Goal: Information Seeking & Learning: Learn about a topic

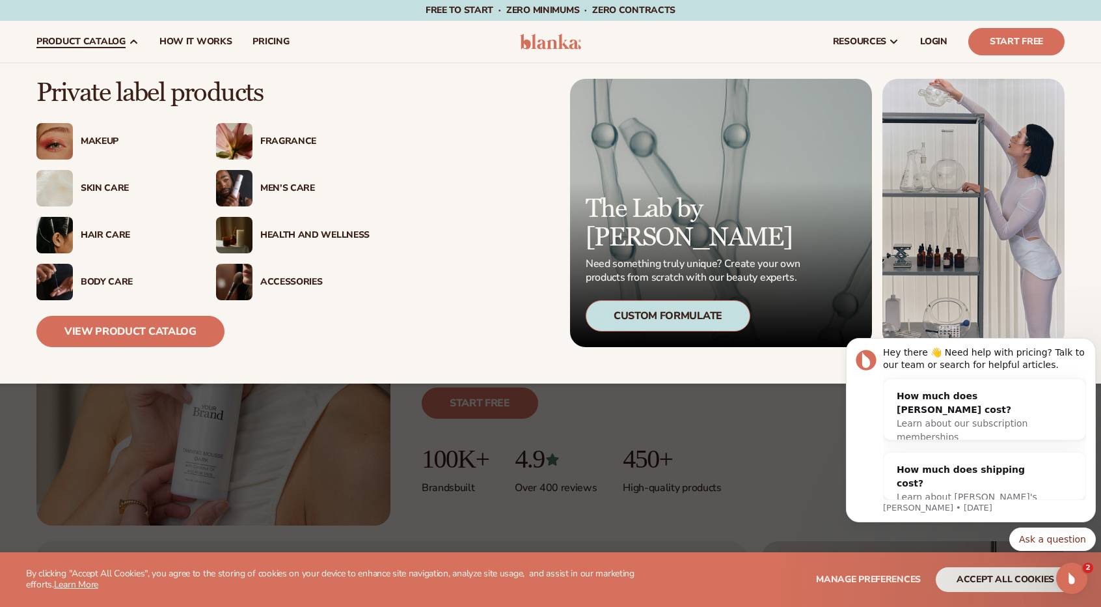
click at [113, 186] on div "Skin Care" at bounding box center [135, 188] width 109 height 11
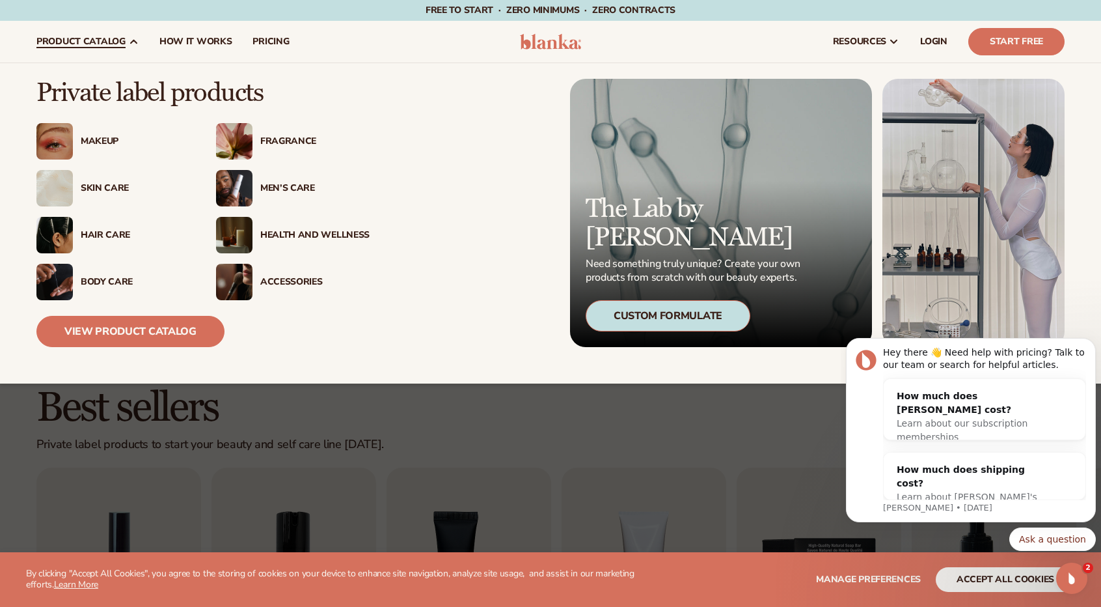
click at [157, 351] on div "Private label products Makeup" at bounding box center [550, 223] width 1028 height 320
click at [187, 321] on link "View Product Catalog" at bounding box center [130, 331] width 188 height 31
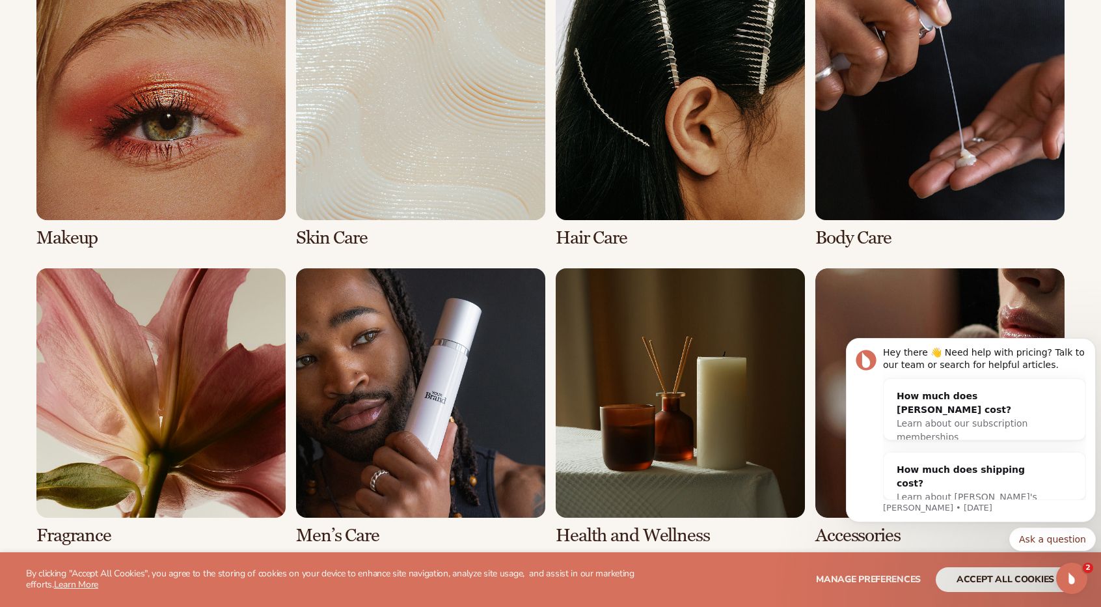
scroll to position [1009, 0]
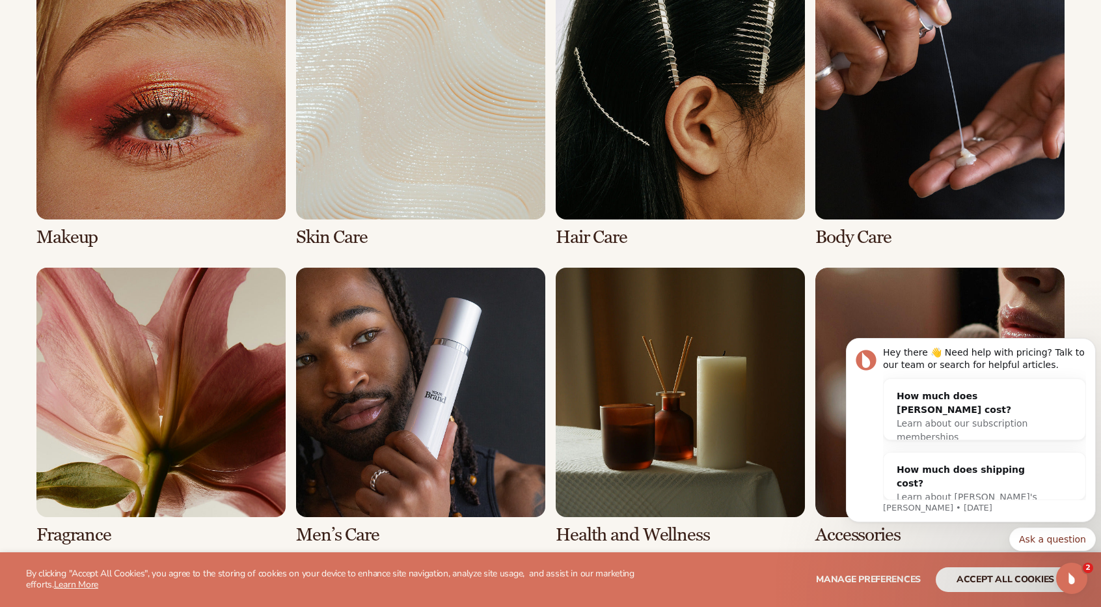
click at [389, 133] on link "2 / 8" at bounding box center [420, 108] width 249 height 277
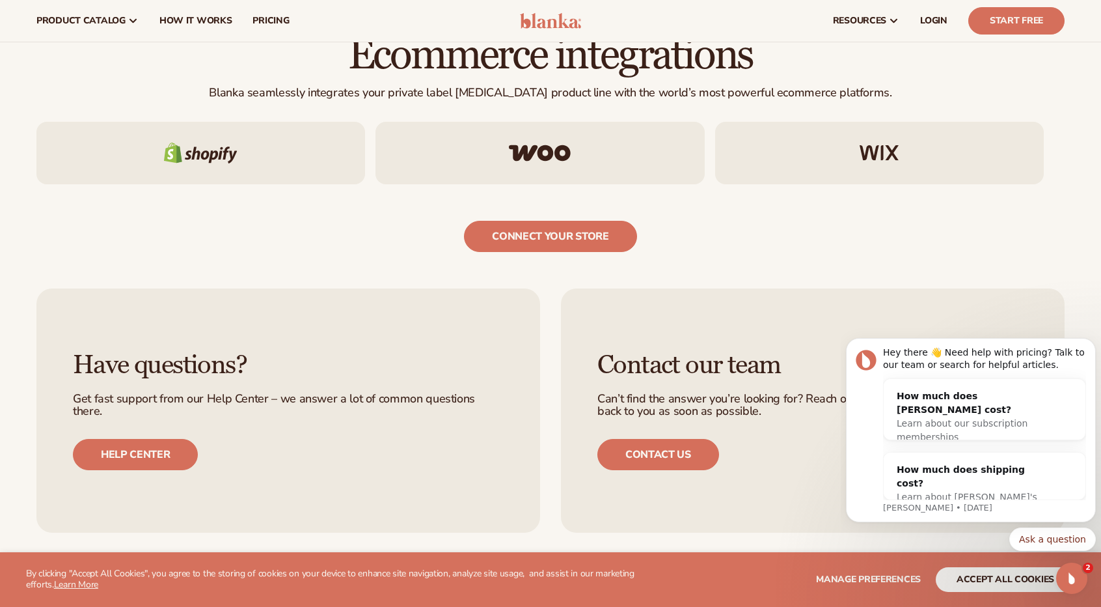
scroll to position [2163, 0]
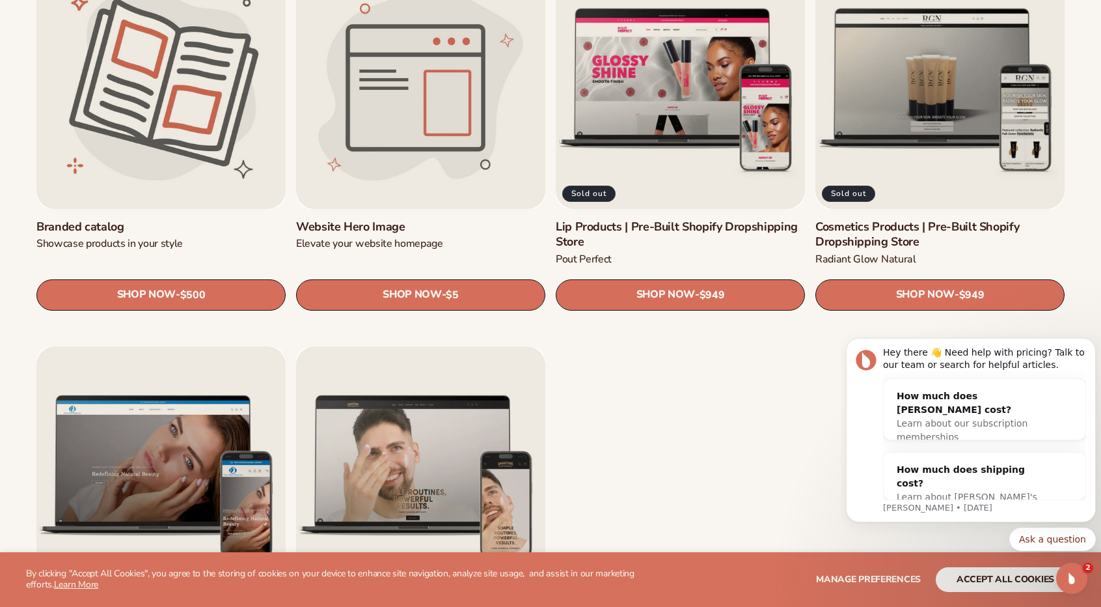
scroll to position [1616, 0]
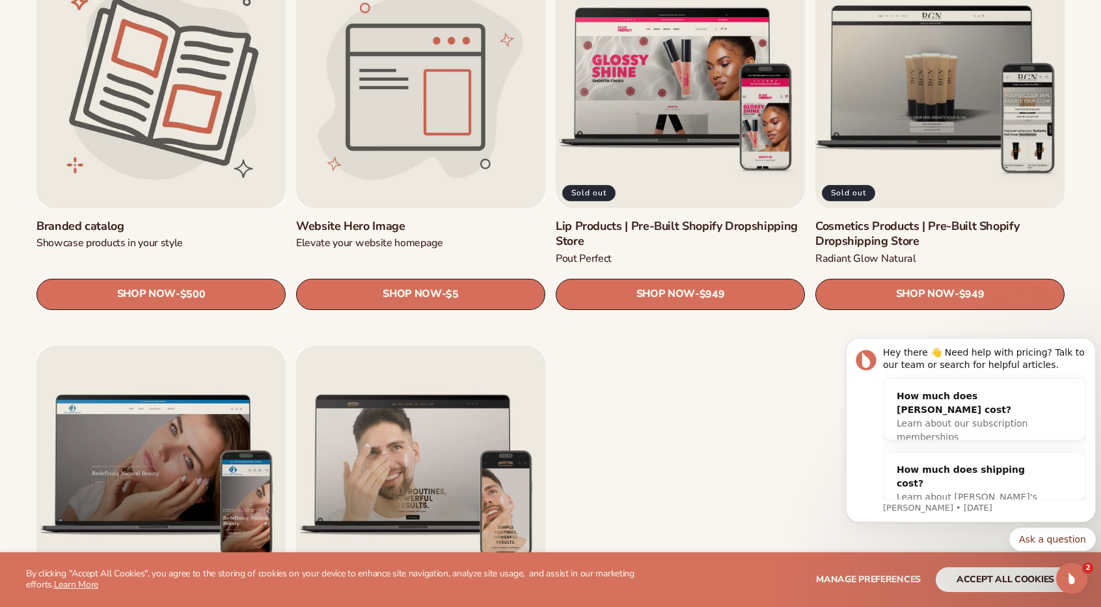
click at [897, 225] on link "Cosmetics Products | Pre-Built Shopify Dropshipping Store" at bounding box center [939, 234] width 249 height 31
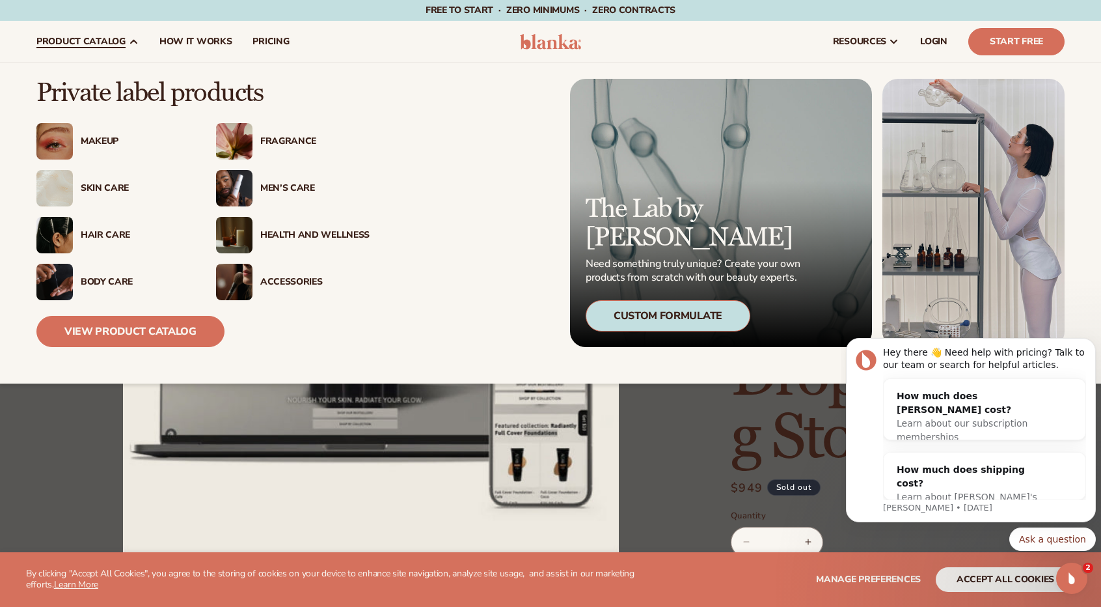
click at [83, 183] on div "Skin Care" at bounding box center [135, 188] width 109 height 11
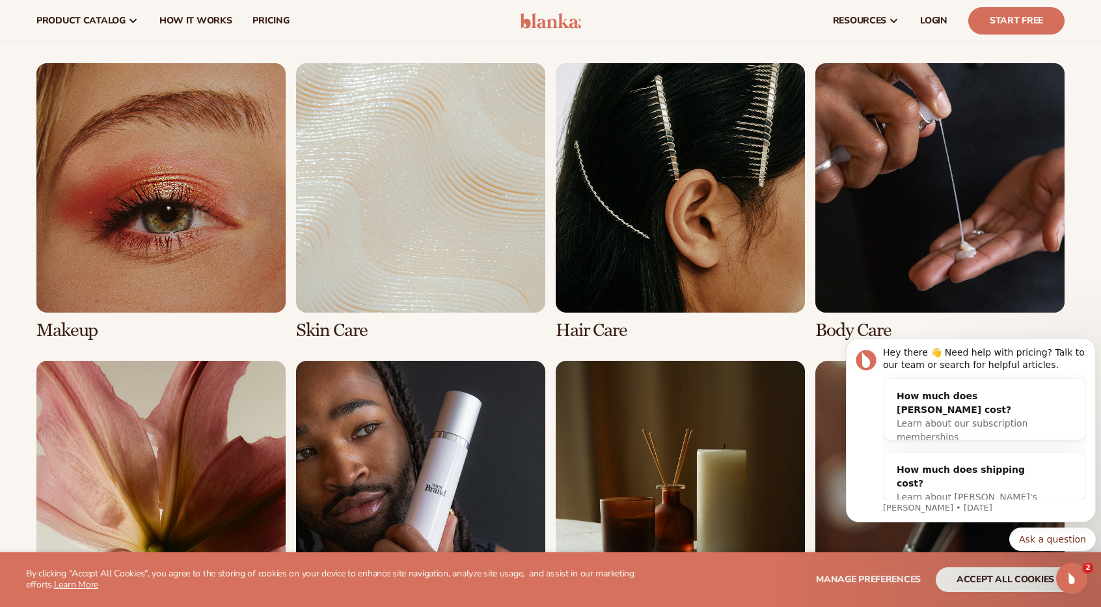
scroll to position [916, 0]
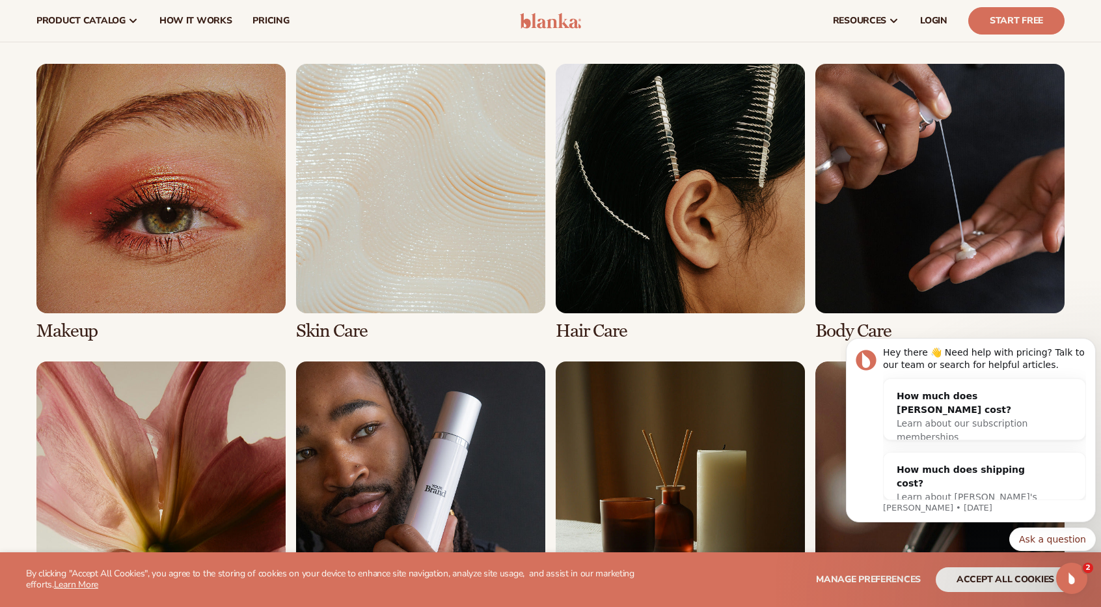
click at [228, 203] on link "1 / 8" at bounding box center [160, 202] width 249 height 277
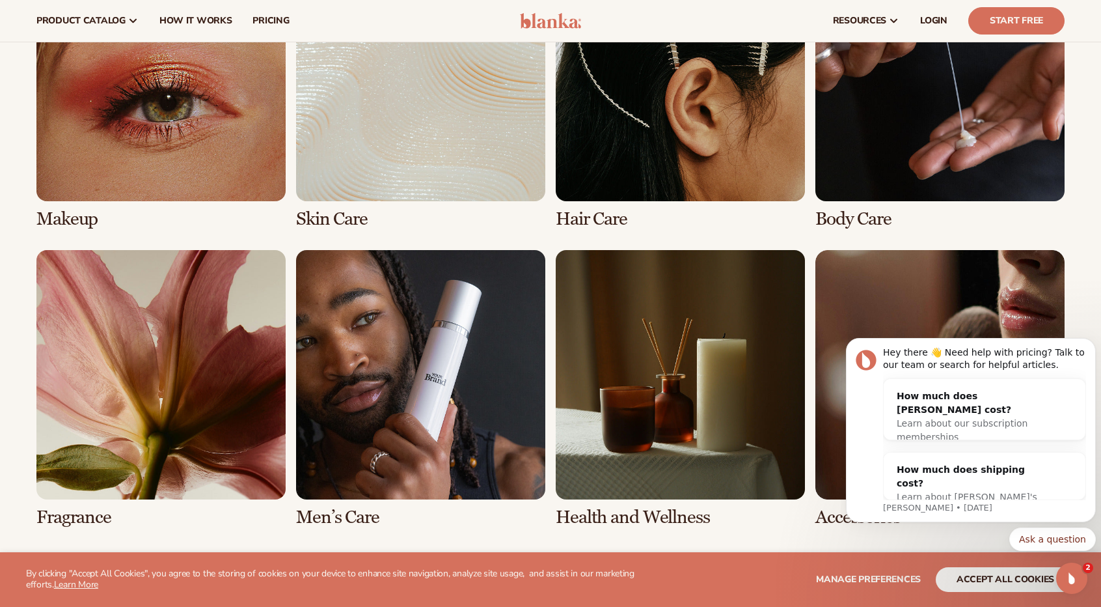
scroll to position [1043, 0]
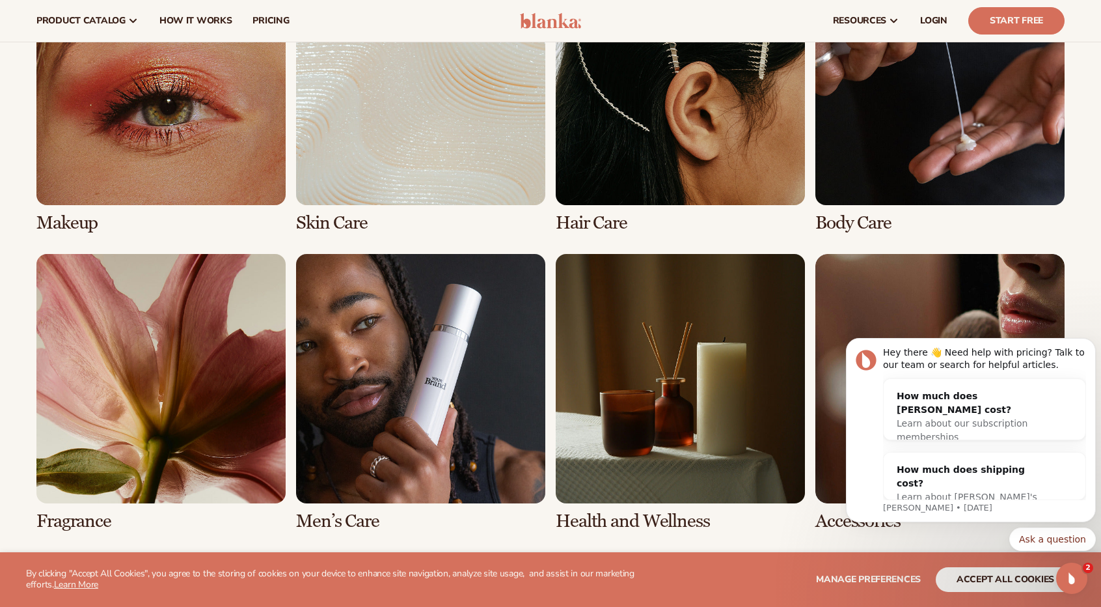
click at [234, 126] on link "1 / 8" at bounding box center [160, 94] width 249 height 277
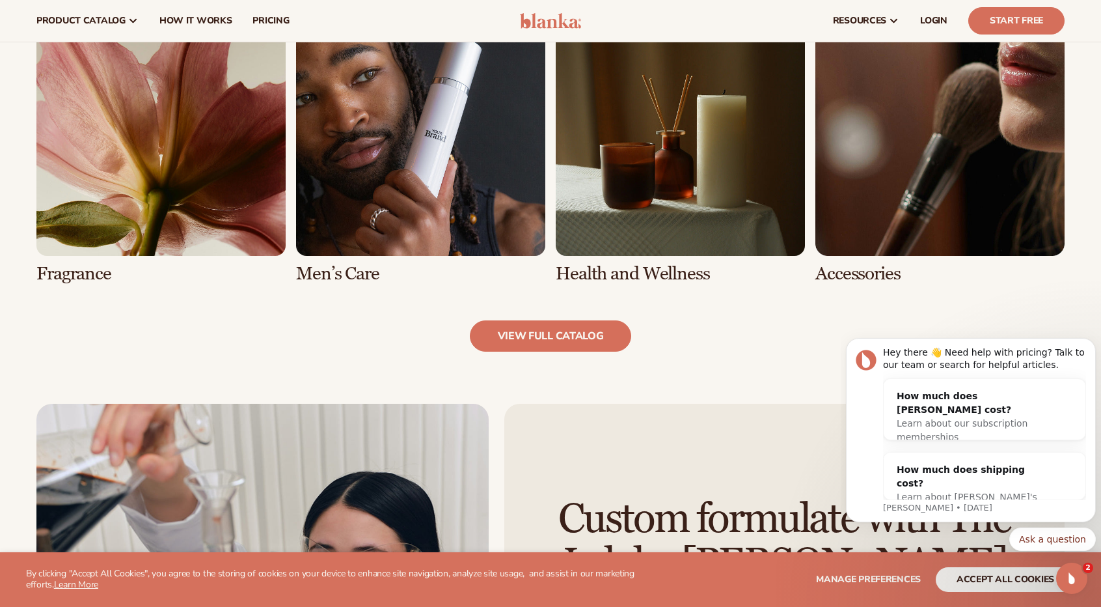
scroll to position [1269, 0]
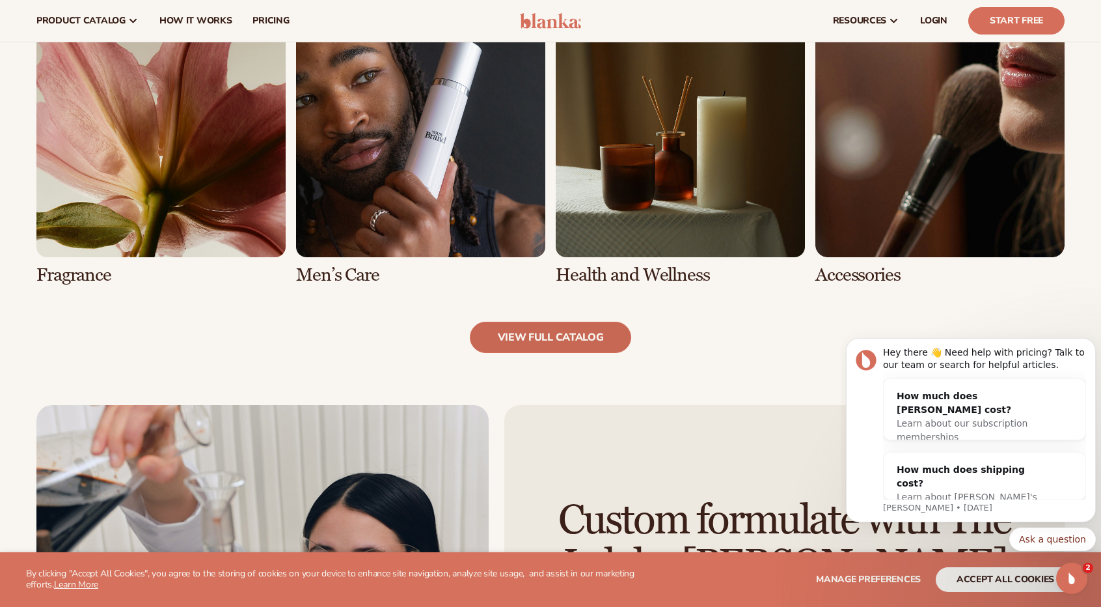
click at [586, 346] on link "view full catalog" at bounding box center [551, 337] width 162 height 31
